Goal: Navigation & Orientation: Find specific page/section

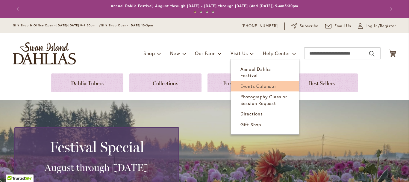
click at [248, 83] on span "Events Calendar" at bounding box center [258, 86] width 36 height 6
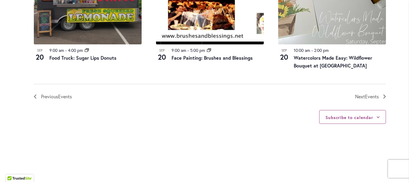
scroll to position [732, 0]
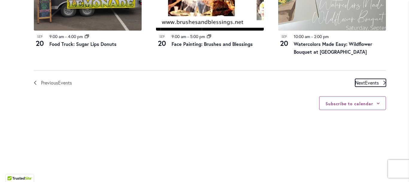
click at [365, 84] on span "Events" at bounding box center [372, 82] width 14 height 6
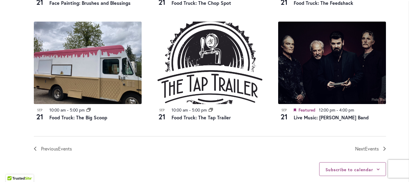
scroll to position [711, 0]
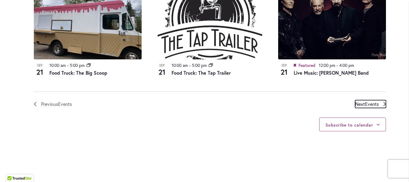
click at [367, 104] on span "Events" at bounding box center [372, 104] width 14 height 6
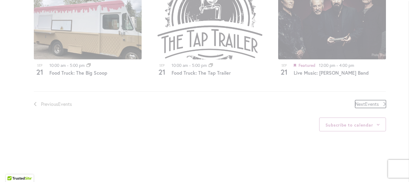
scroll to position [295, 0]
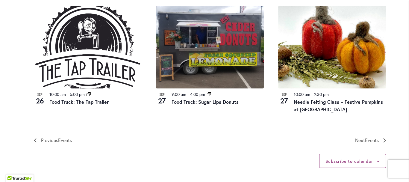
scroll to position [694, 0]
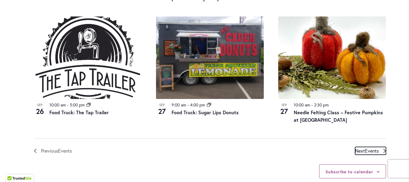
click at [362, 147] on span "Next Events" at bounding box center [367, 151] width 24 height 8
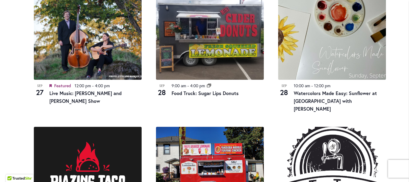
scroll to position [451, 0]
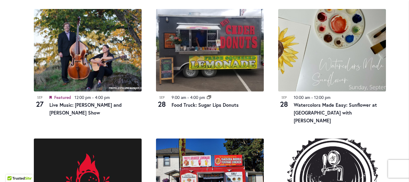
drag, startPoint x: 396, startPoint y: 87, endPoint x: 401, endPoint y: 69, distance: 18.6
click at [401, 69] on div "12 events found. Home Events Upcoming Events Events Calendar We are very proud …" at bounding box center [210, 51] width 394 height 856
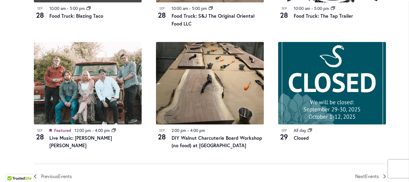
scroll to position [688, 0]
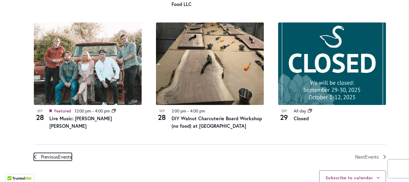
click at [54, 153] on span "Previous Events" at bounding box center [56, 157] width 31 height 8
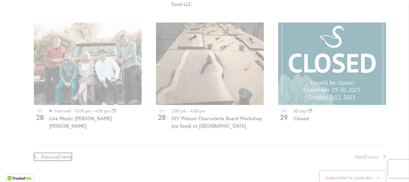
scroll to position [295, 0]
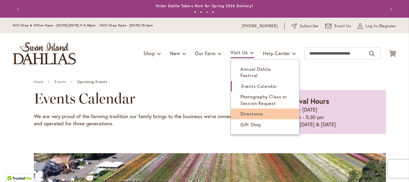
click at [253, 110] on span "Directions" at bounding box center [251, 113] width 22 height 6
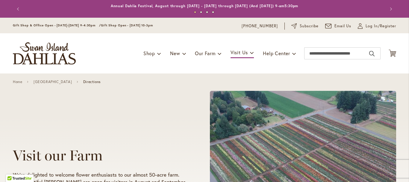
scroll to position [299, 0]
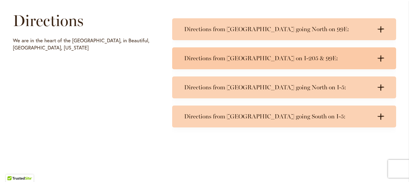
click at [379, 57] on icon at bounding box center [380, 58] width 7 height 6
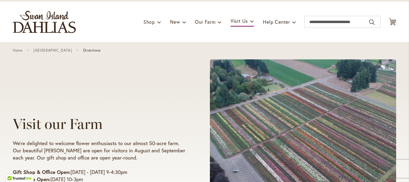
scroll to position [0, 0]
